Goal: Communication & Community: Answer question/provide support

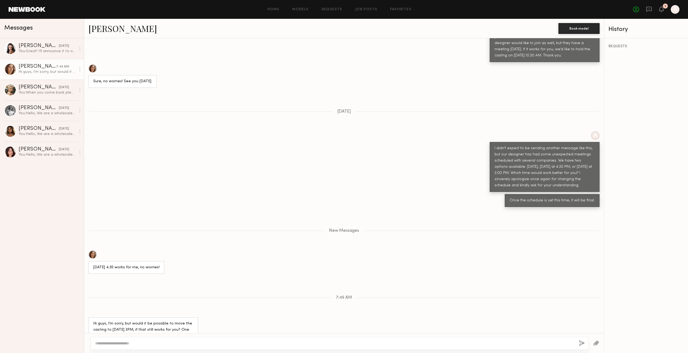
scroll to position [524, 0]
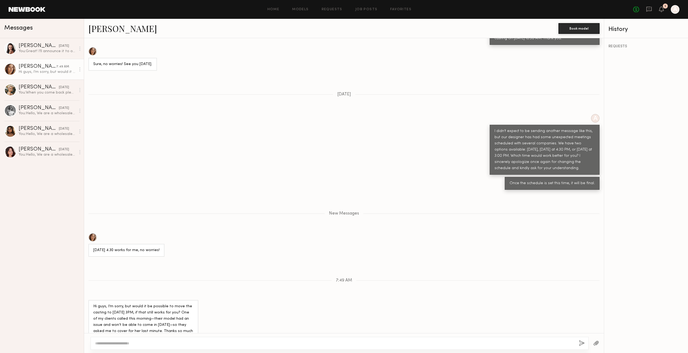
drag, startPoint x: 117, startPoint y: 236, endPoint x: 167, endPoint y: 236, distance: 50.0
click at [164, 244] on div "[DATE] 4.30 works for me, no worries!" at bounding box center [126, 250] width 76 height 13
click at [147, 259] on div "Loading A Hello, We are a wholesale company that designs and sells women’s appa…" at bounding box center [344, 185] width 520 height 295
drag, startPoint x: 93, startPoint y: 291, endPoint x: 155, endPoint y: 296, distance: 61.7
click at [151, 303] on div "Hi guys, I’m sorry, but would it be possible to move the casting to [DATE] 3PM,…" at bounding box center [143, 321] width 100 height 37
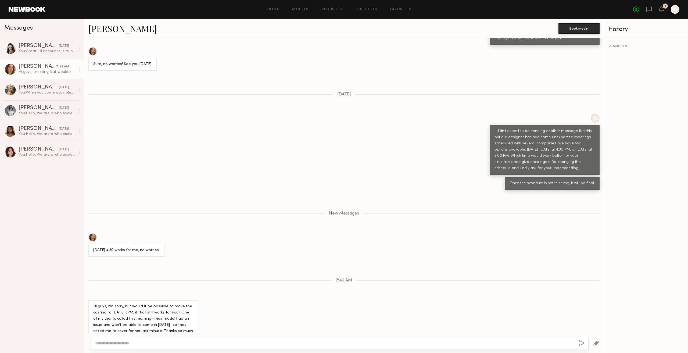
click at [159, 303] on div "Hi guys, I’m sorry, but would it be possible to move the casting to [DATE] 3PM,…" at bounding box center [143, 321] width 100 height 37
drag, startPoint x: 177, startPoint y: 293, endPoint x: 199, endPoint y: 294, distance: 22.0
click at [199, 300] on div "Hi guys, I’m sorry, but would it be possible to move the casting to [DATE] 3PM,…" at bounding box center [344, 322] width 520 height 44
click at [174, 303] on div "Hi guys, I’m sorry, but would it be possible to move the casting to [DATE] 3PM,…" at bounding box center [143, 321] width 100 height 37
drag, startPoint x: 93, startPoint y: 291, endPoint x: 189, endPoint y: 322, distance: 100.9
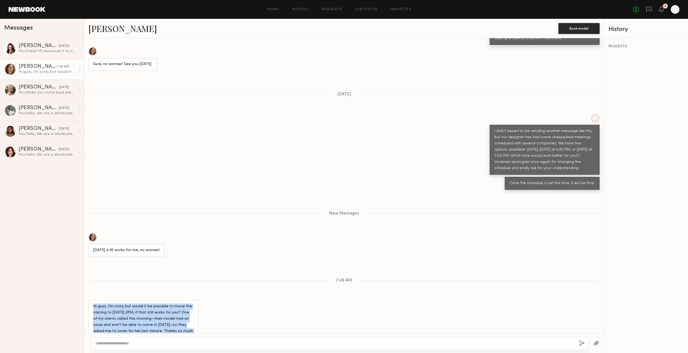
click at [189, 322] on div "Hi guys, I’m sorry, but would it be possible to move the casting to [DATE] 3PM,…" at bounding box center [143, 321] width 100 height 37
copy div "Hi guys, I’m sorry, but would it be possible to move the casting to [DATE] 3PM,…"
click at [262, 344] on textarea at bounding box center [335, 343] width 480 height 5
click at [417, 344] on textarea at bounding box center [335, 343] width 480 height 5
click at [426, 345] on textarea at bounding box center [335, 343] width 480 height 5
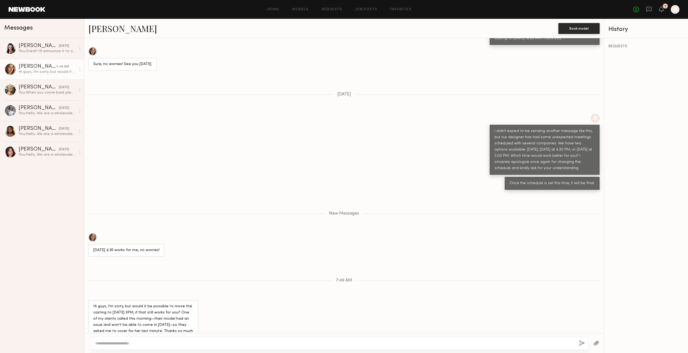
paste textarea "**********"
type textarea "**********"
click at [581, 342] on button "button" at bounding box center [582, 343] width 6 height 7
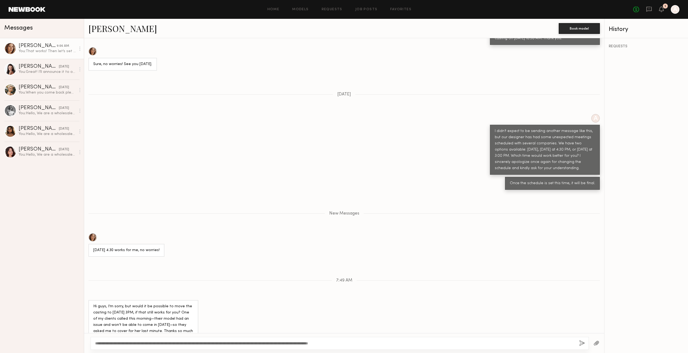
scroll to position [552, 0]
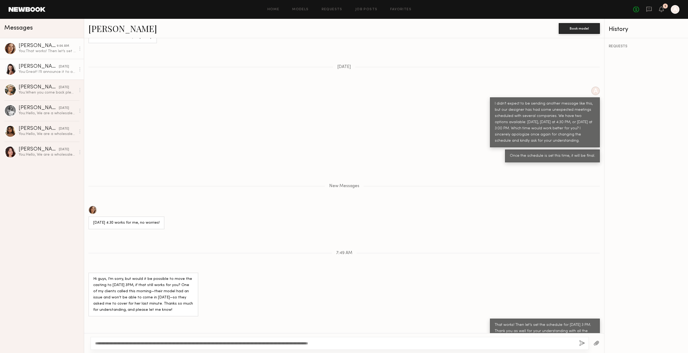
click at [50, 70] on div "You: Great! I’ll announce it to our team members, then. See you [DATE] at 5 PM." at bounding box center [47, 71] width 57 height 5
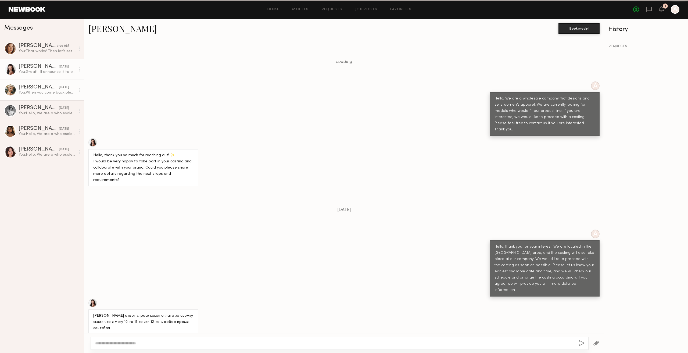
scroll to position [578, 0]
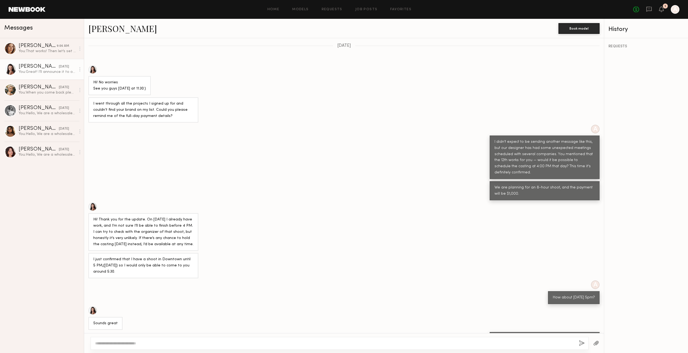
drag, startPoint x: 493, startPoint y: 318, endPoint x: 522, endPoint y: 319, distance: 28.8
click at [519, 332] on div "Great! I’ll announce it to our team members, then. See you [DATE] at 5 PM." at bounding box center [545, 341] width 110 height 19
click at [522, 335] on div "Great! I’ll announce it to our team members, then. See you [DATE] at 5 PM." at bounding box center [545, 341] width 100 height 12
click at [57, 53] on div "You: That works! Then let’s set the schedule for [DATE] 3 PM. Thank you as well…" at bounding box center [47, 51] width 57 height 5
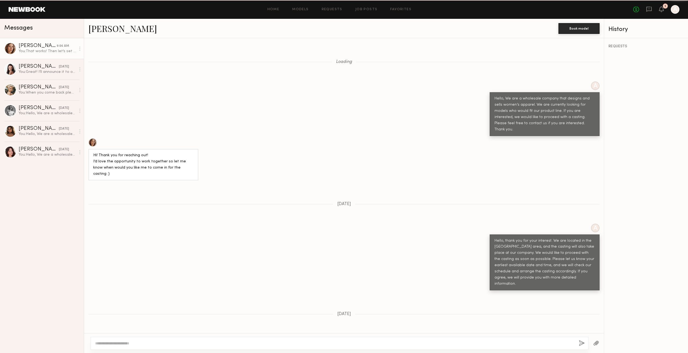
scroll to position [510, 0]
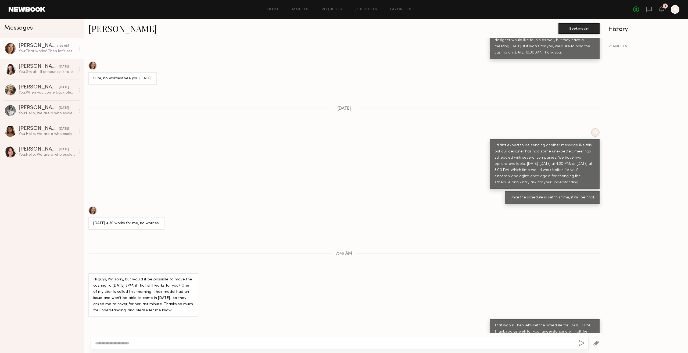
click at [270, 341] on textarea at bounding box center [335, 343] width 480 height 5
